Goal: Information Seeking & Learning: Learn about a topic

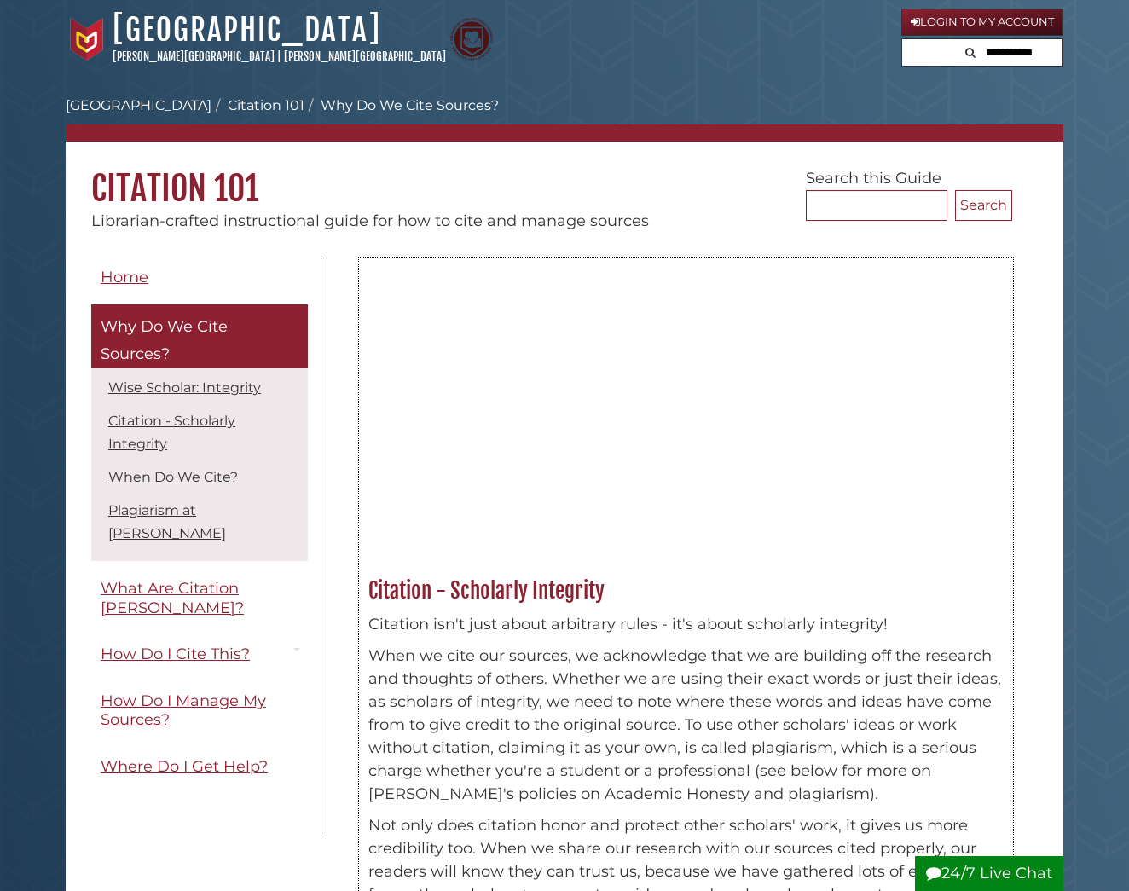
drag, startPoint x: 638, startPoint y: 639, endPoint x: 737, endPoint y: 602, distance: 105.5
click at [737, 602] on div "Citation - Scholarly Integrity Citation isn't just about arbitrary rules - it's…" at bounding box center [686, 824] width 654 height 495
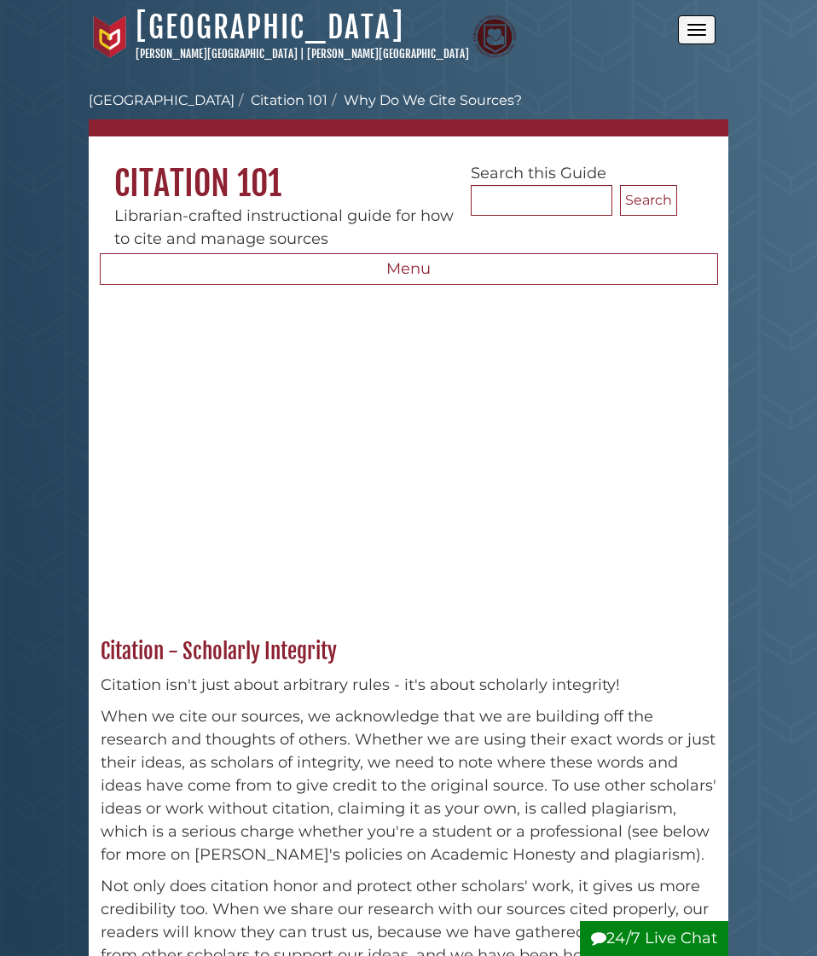
click at [654, 50] on div "Hekman Library Calvin University | Calvin Theological Seminary" at bounding box center [383, 37] width 589 height 56
click at [445, 3] on nav "Hekman Library Calvin University | Calvin Theological Seminary Hekman Library l…" at bounding box center [409, 36] width 640 height 73
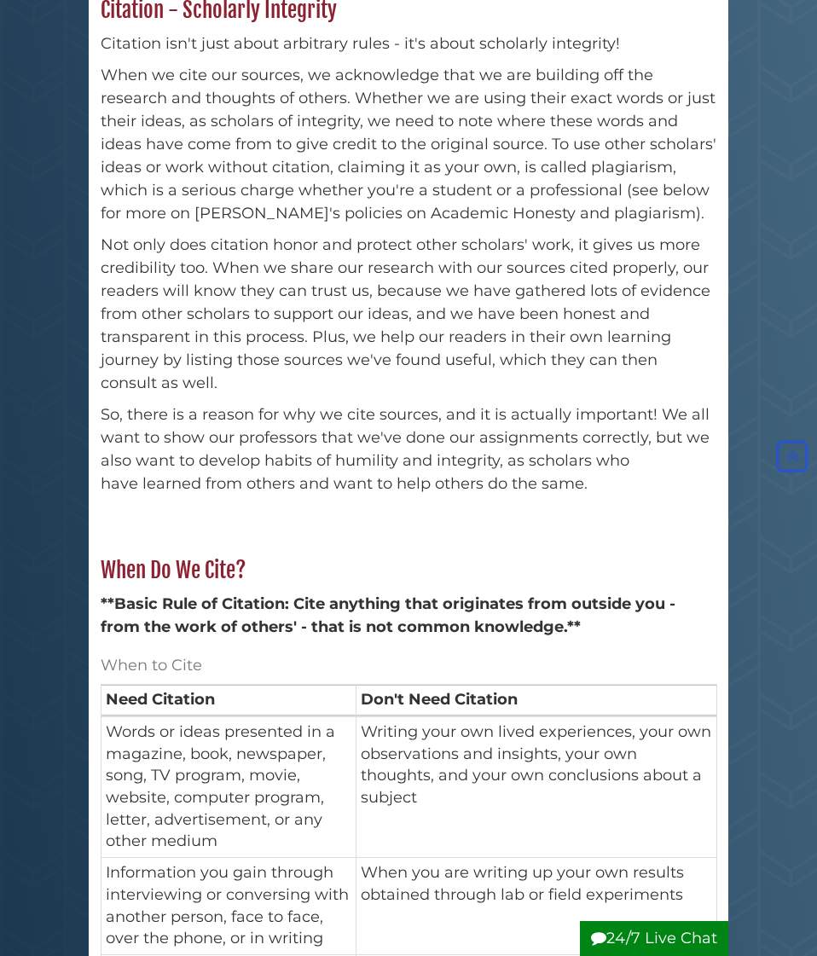
scroll to position [639, 0]
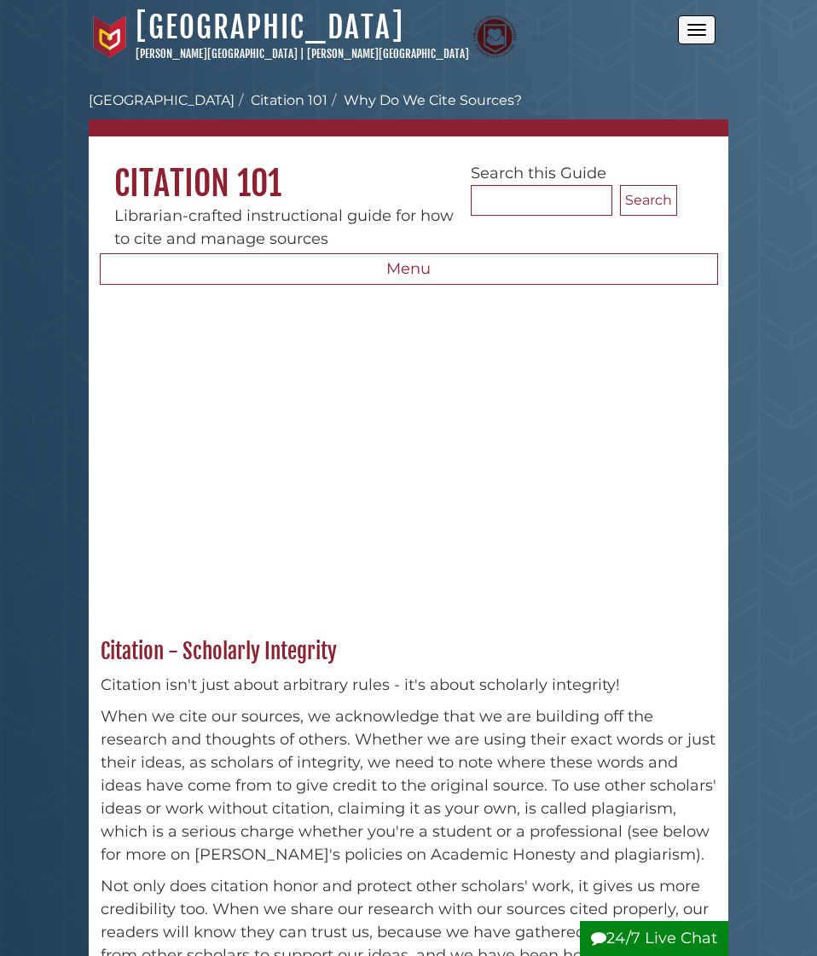
click at [696, 40] on button "Open the menu" at bounding box center [697, 29] width 38 height 29
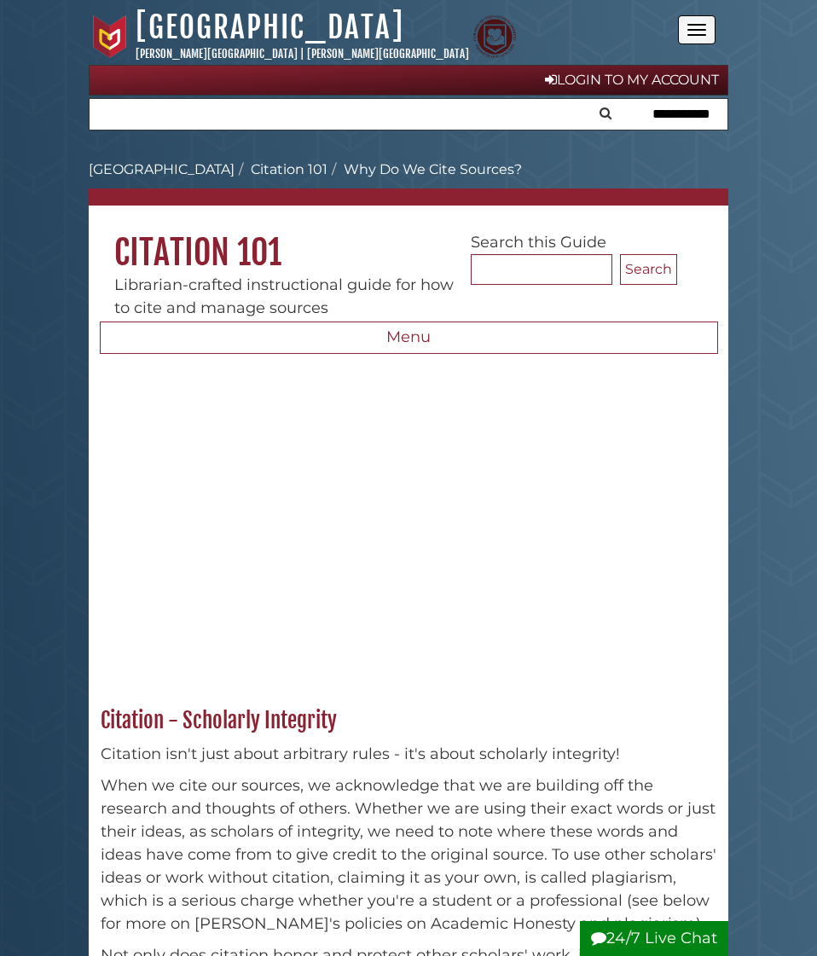
click at [696, 39] on button "Open the menu" at bounding box center [697, 29] width 38 height 29
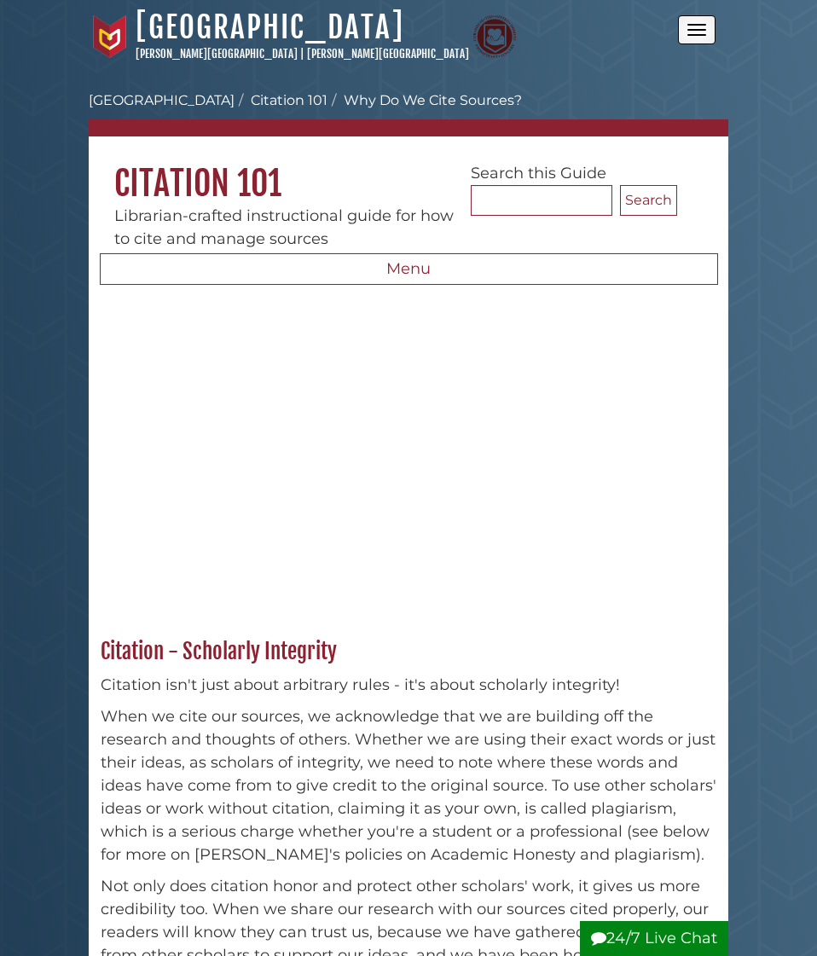
click at [693, 29] on span "Open the menu" at bounding box center [696, 30] width 19 height 2
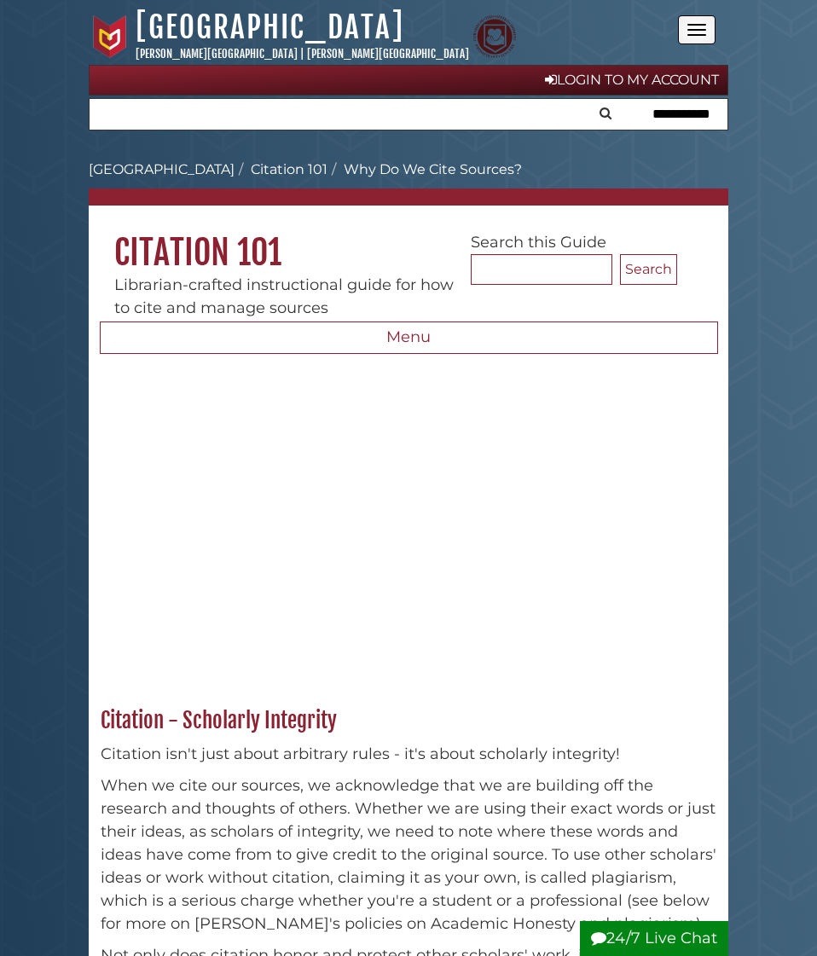
click at [690, 28] on button "Open the menu" at bounding box center [697, 29] width 38 height 29
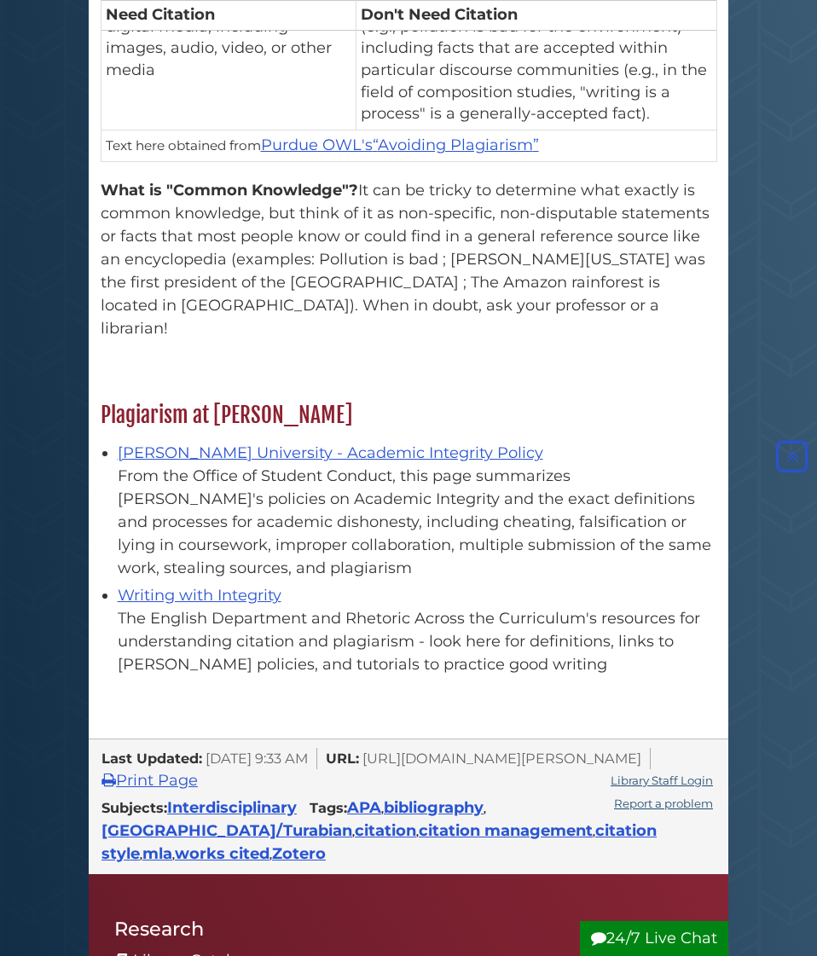
scroll to position [1785, 0]
